Goal: Navigation & Orientation: Find specific page/section

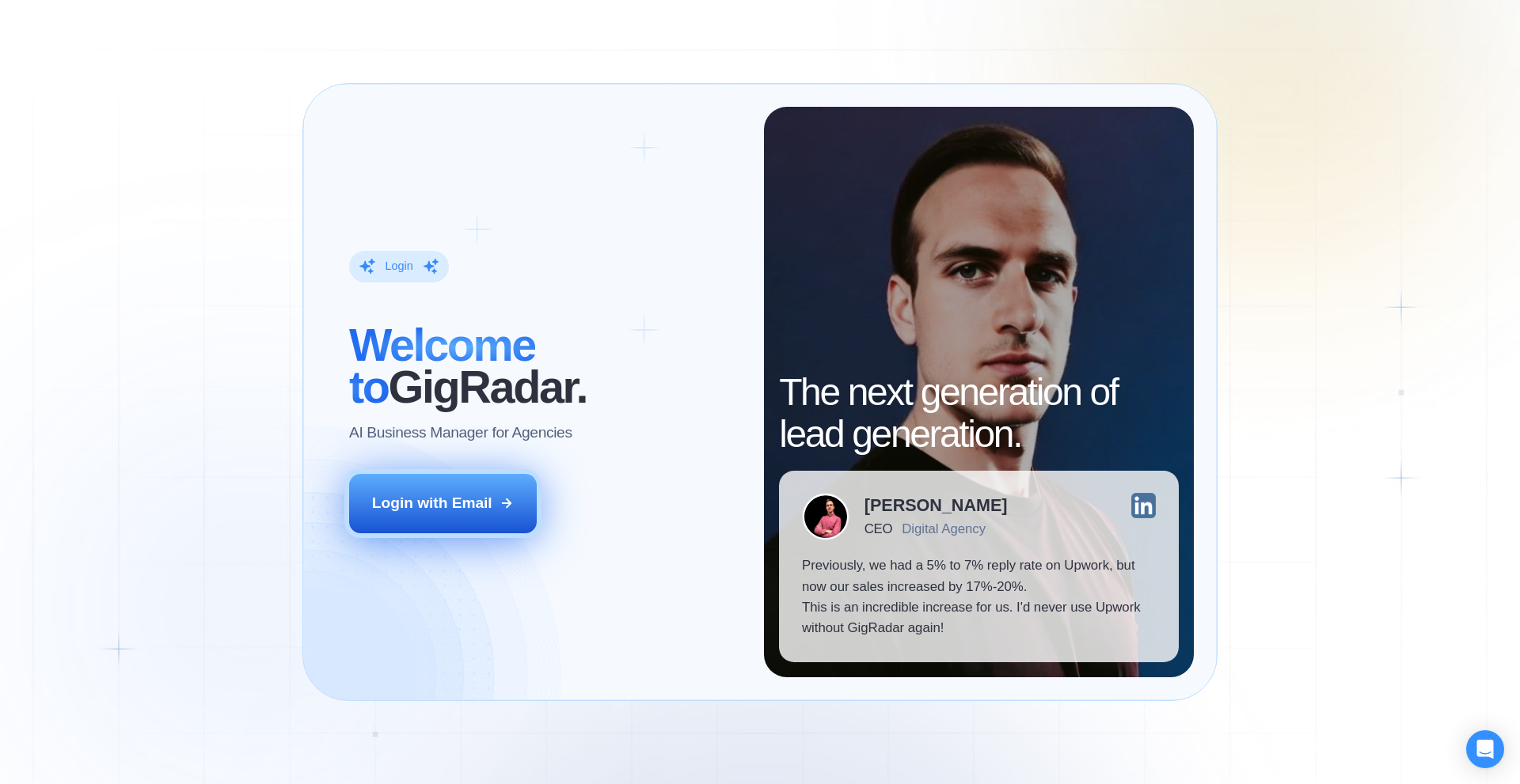
click at [516, 506] on button "Login with Email" at bounding box center [443, 503] width 189 height 59
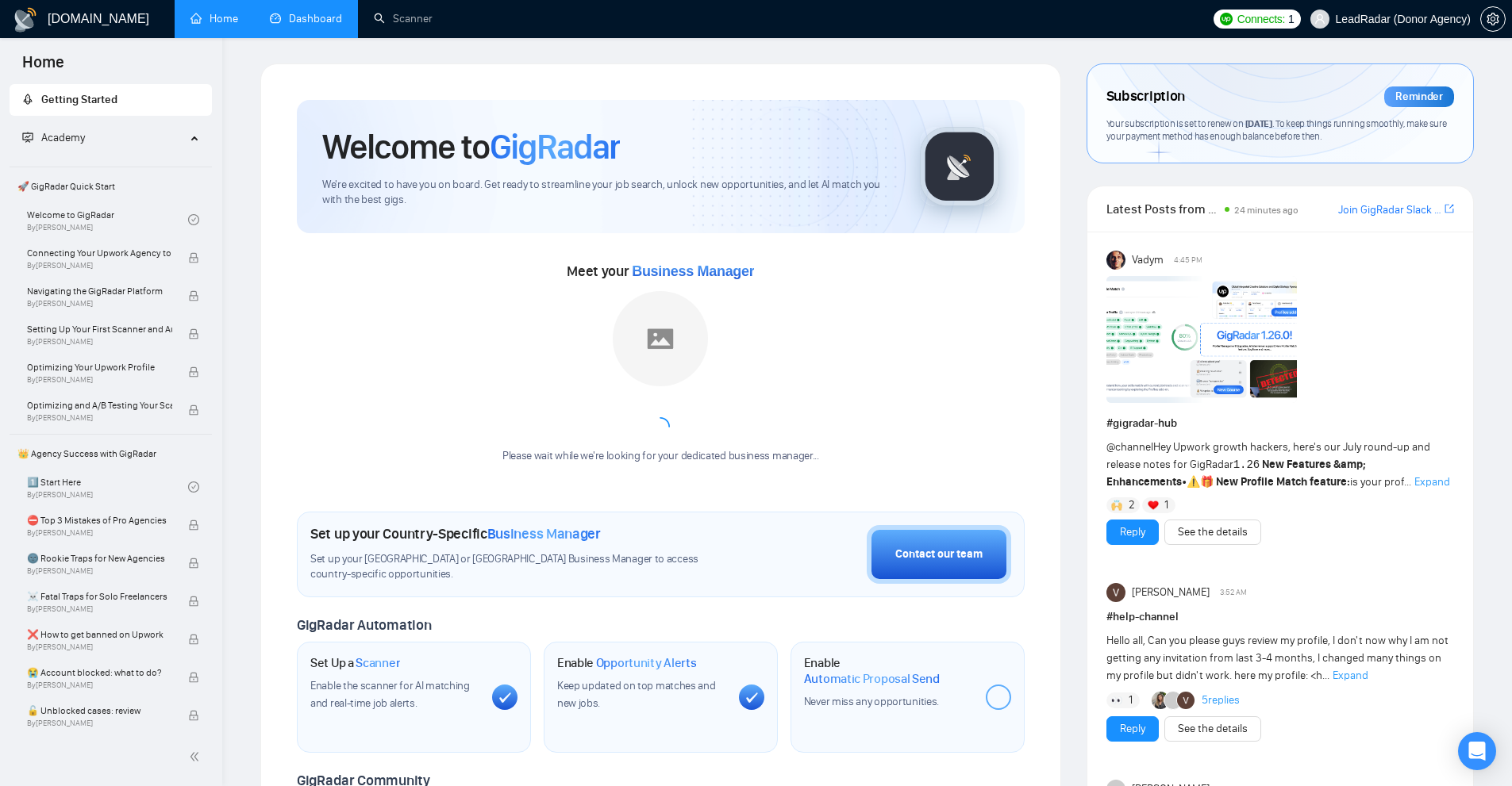
click at [317, 12] on link "Dashboard" at bounding box center [306, 18] width 72 height 13
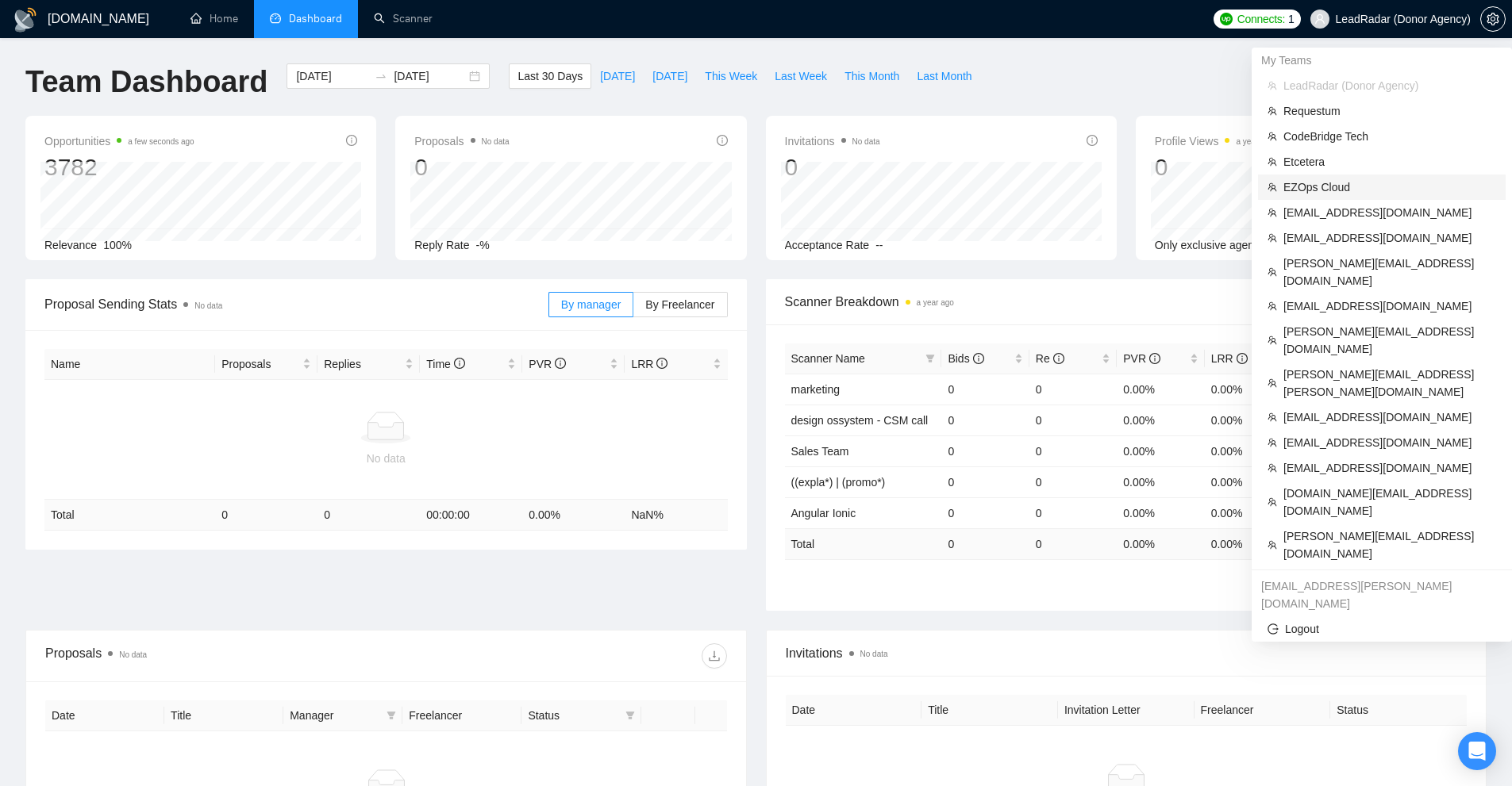
click at [1404, 187] on span "EZOps Cloud" at bounding box center [1389, 187] width 213 height 18
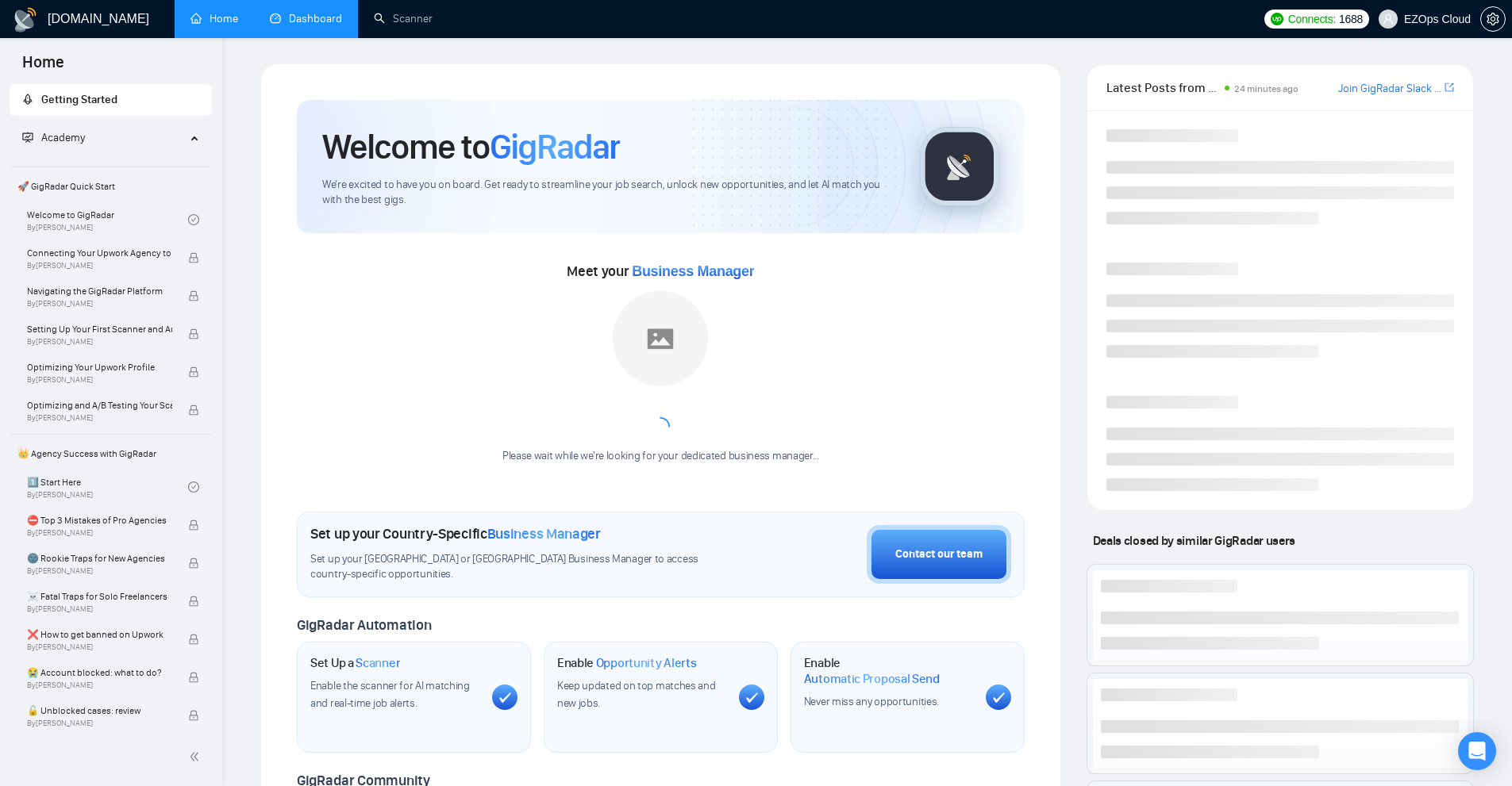
click at [298, 18] on link "Dashboard" at bounding box center [306, 18] width 72 height 13
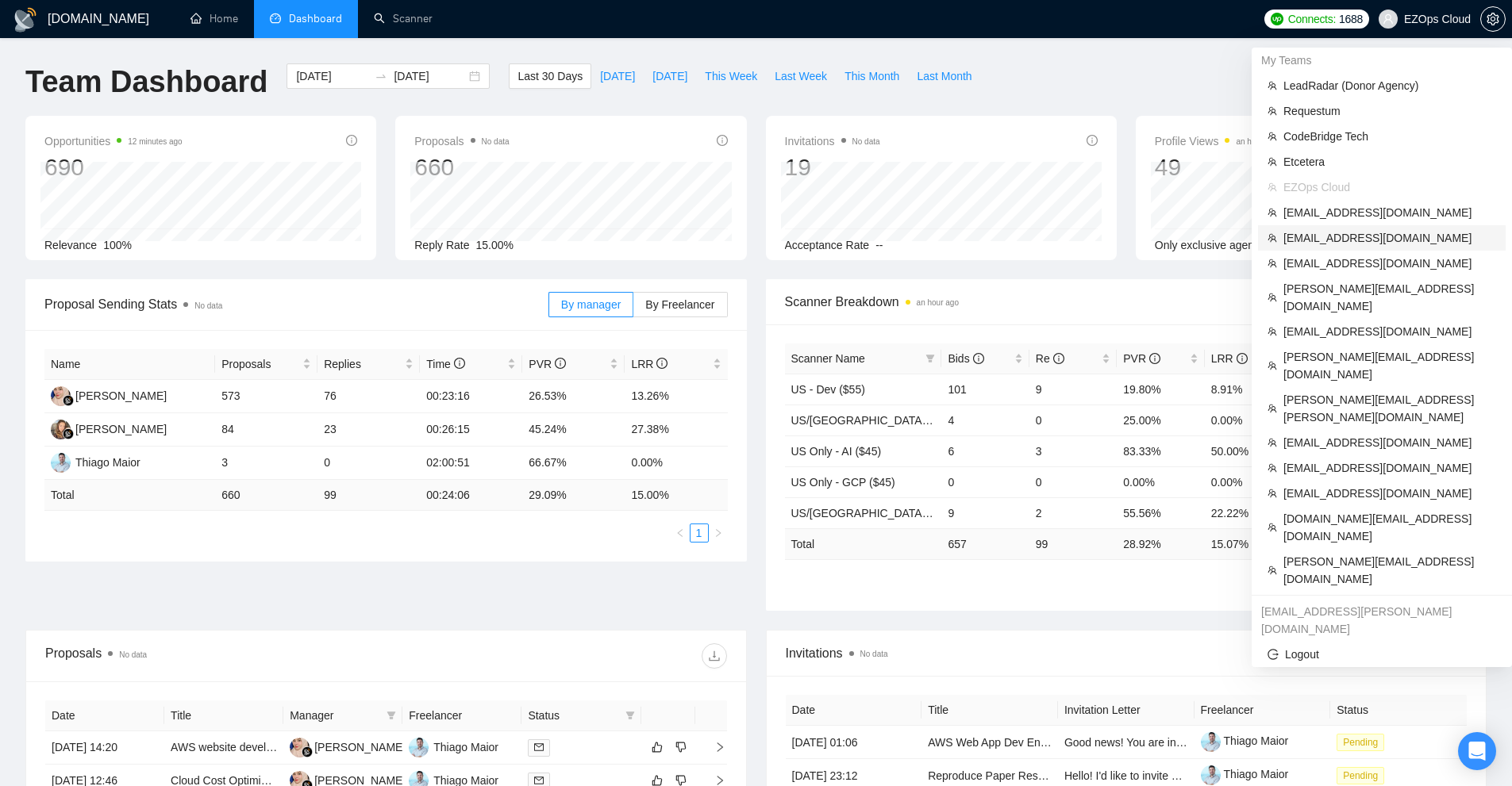
click at [1360, 235] on span "info@malevichstudio.com" at bounding box center [1389, 238] width 213 height 18
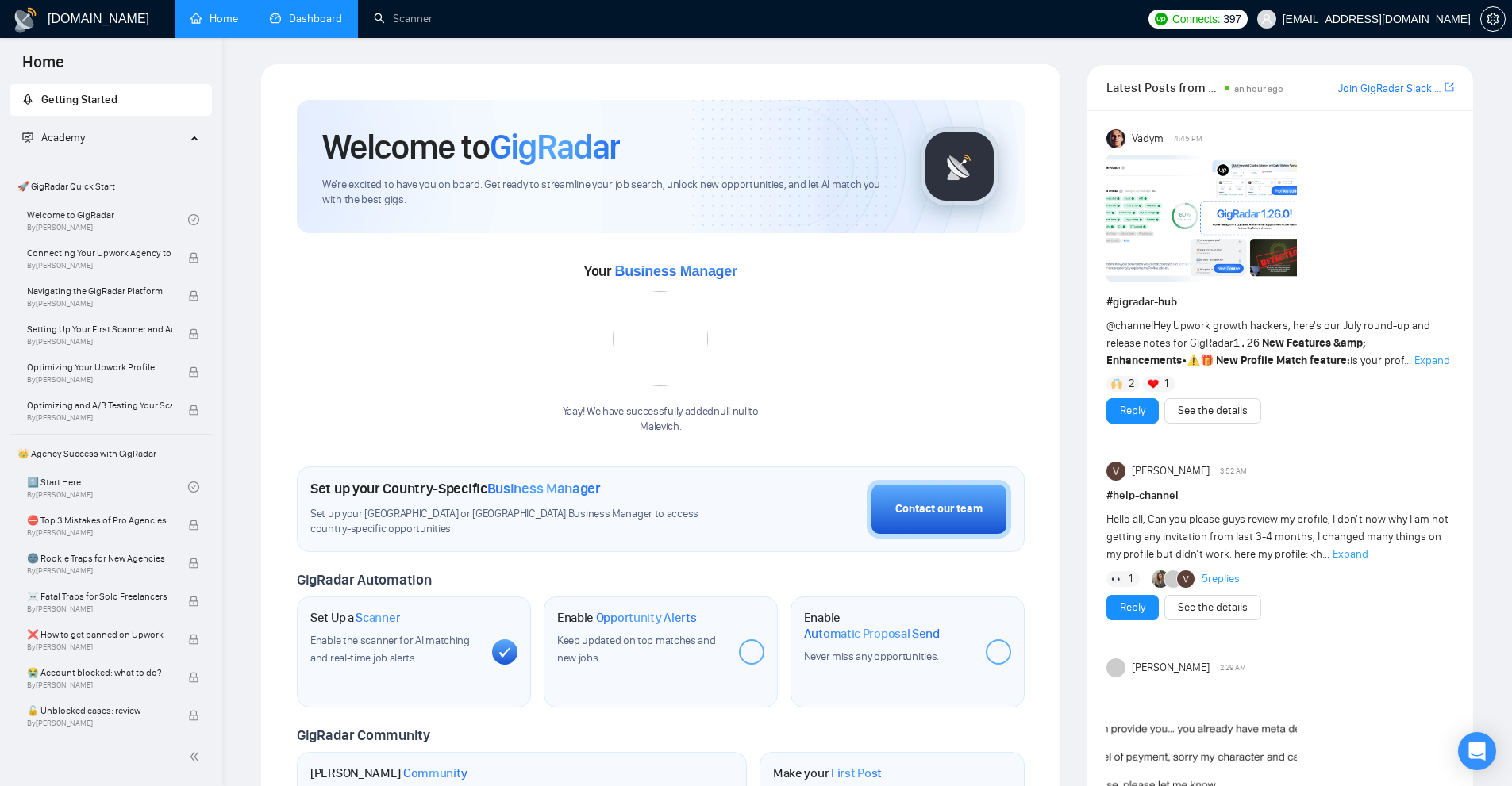
click at [288, 17] on link "Dashboard" at bounding box center [306, 18] width 72 height 13
